Goal: Information Seeking & Learning: Learn about a topic

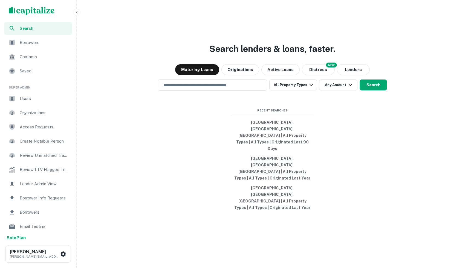
click at [56, 26] on span "Search" at bounding box center [44, 28] width 49 height 6
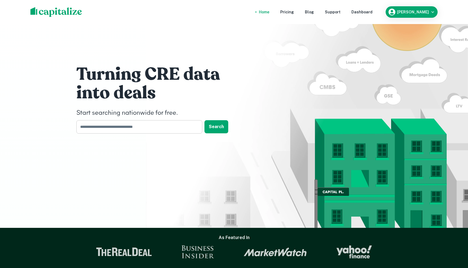
click at [160, 126] on input "text" at bounding box center [137, 126] width 122 height 13
type input "*******"
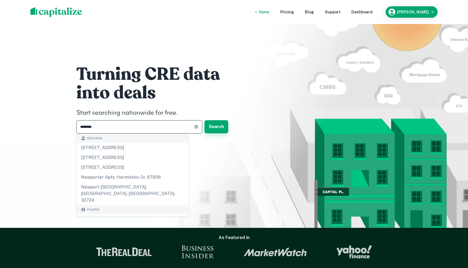
click at [213, 130] on button "Search" at bounding box center [216, 126] width 24 height 13
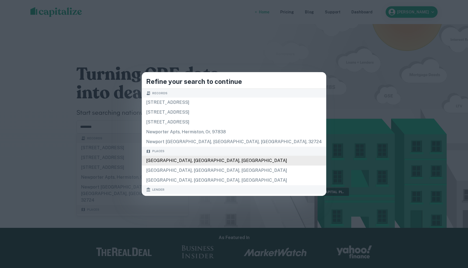
click at [221, 163] on div "Newport Beach, CA, USA" at bounding box center [234, 161] width 184 height 10
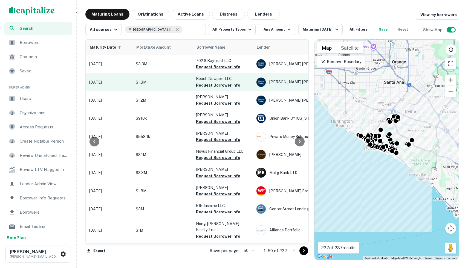
scroll to position [0, 93]
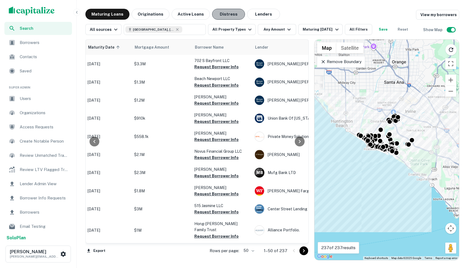
click at [225, 14] on button "Distress" at bounding box center [228, 14] width 33 height 11
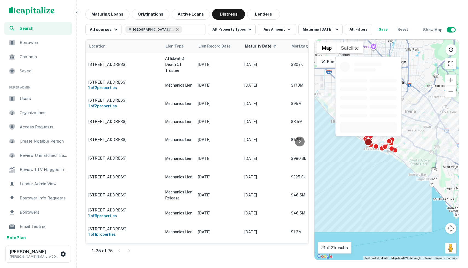
click at [368, 141] on div at bounding box center [368, 142] width 8 height 8
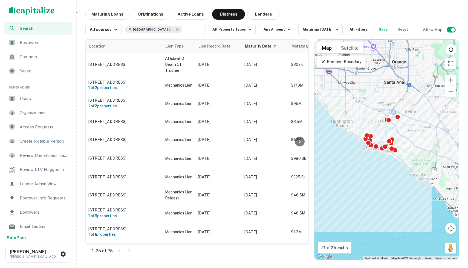
click at [372, 160] on div "To navigate, press the arrow keys. To activate drag with keyboard, press Alt + …" at bounding box center [386, 150] width 144 height 221
click at [399, 120] on div at bounding box center [397, 116] width 5 height 5
click at [398, 117] on div at bounding box center [398, 116] width 8 height 8
